Goal: Task Accomplishment & Management: Manage account settings

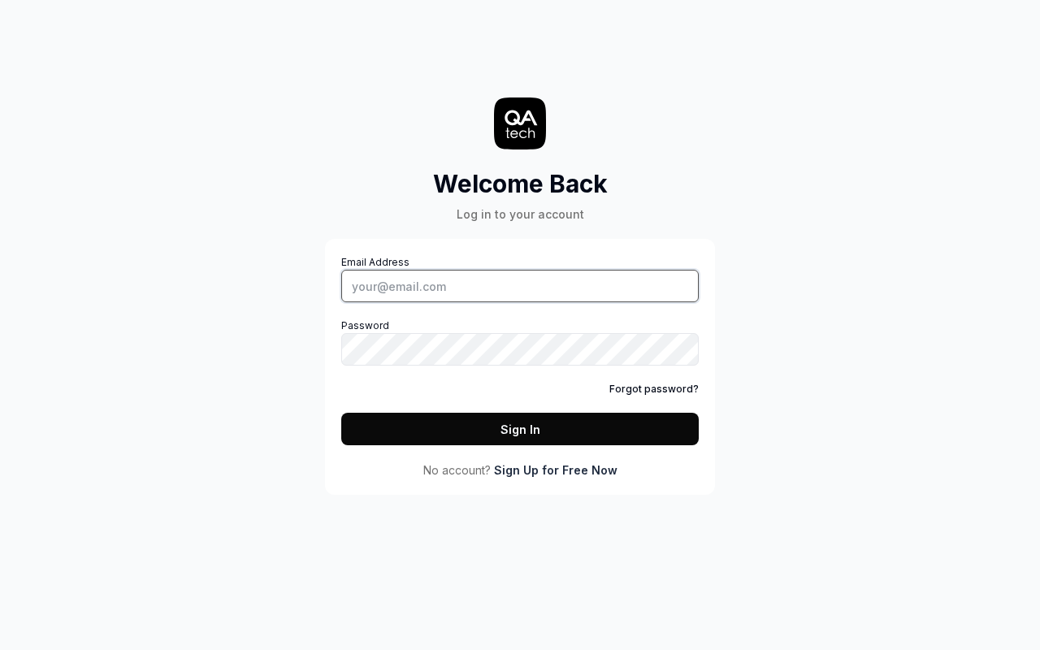
click at [520, 286] on input "Email Address" at bounding box center [520, 286] width 358 height 33
type input "foo@bar.se"
click at [520, 429] on button "Sign In" at bounding box center [520, 429] width 358 height 33
click at [520, 286] on input "Email Address" at bounding box center [520, 286] width 358 height 33
type input "foo@bar.se"
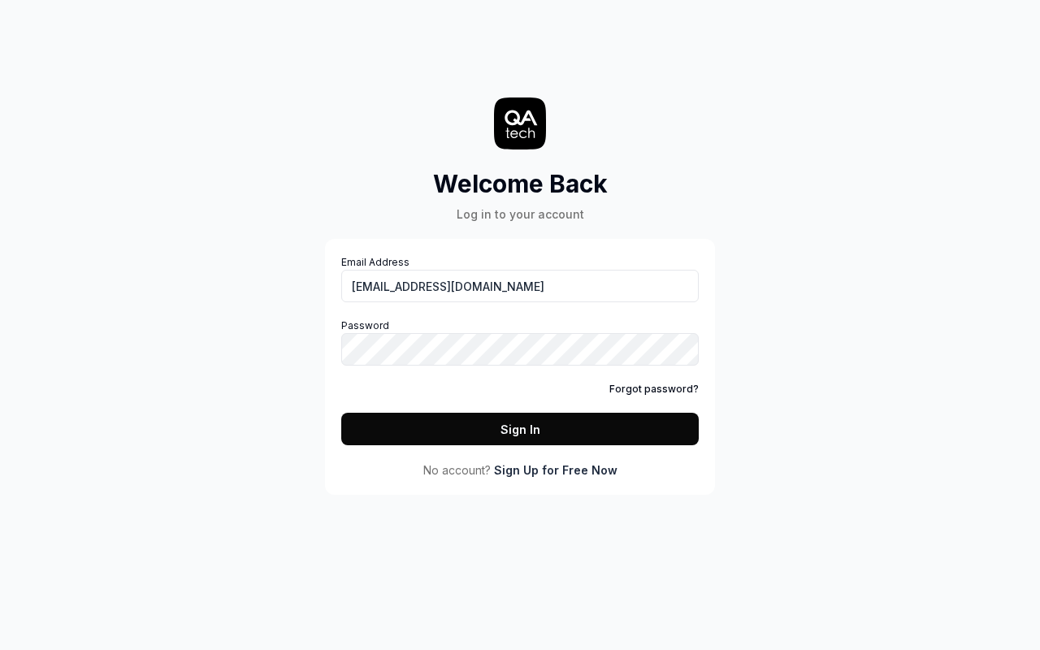
click at [520, 429] on button "Sign In" at bounding box center [520, 429] width 358 height 33
